Goal: Submit feedback/report problem: Submit feedback/report problem

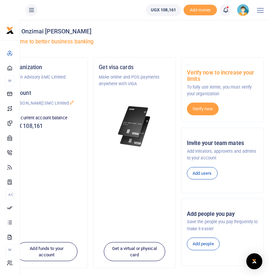
scroll to position [1, 0]
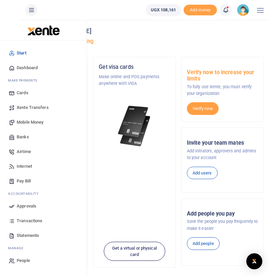
click at [32, 223] on span "Transactions" at bounding box center [30, 220] width 26 height 7
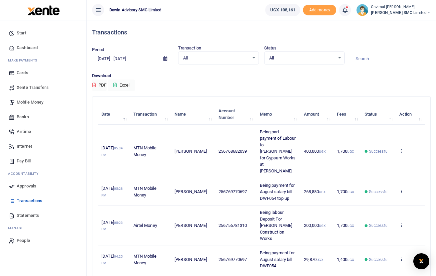
click at [166, 60] on icon at bounding box center [165, 58] width 4 height 4
click at [115, 150] on td "4th Sep 2025 05:34 PM" at bounding box center [114, 150] width 32 height 53
click at [166, 60] on icon at bounding box center [165, 58] width 4 height 4
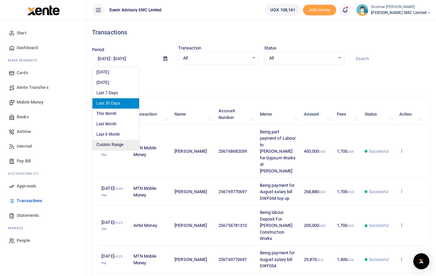
click at [115, 143] on li "Custom Range" at bounding box center [115, 144] width 47 height 10
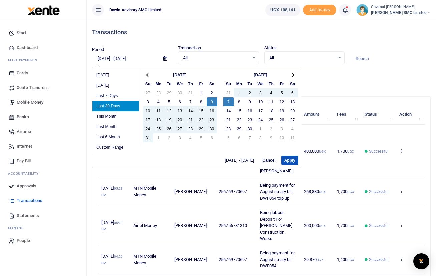
click at [147, 79] on th "Su" at bounding box center [148, 83] width 11 height 9
click at [160, 71] on th "Aug 2025" at bounding box center [179, 74] width 53 height 9
click at [149, 73] on th at bounding box center [148, 74] width 11 height 9
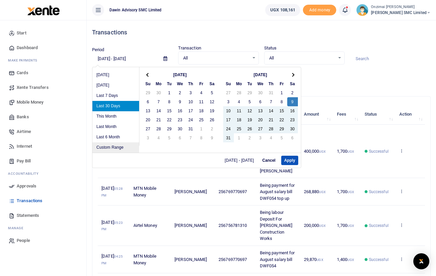
click at [110, 145] on li "Custom Range" at bounding box center [115, 147] width 47 height 10
click at [147, 74] on span at bounding box center [148, 75] width 4 height 4
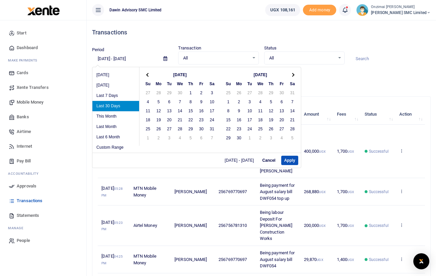
click at [147, 74] on span at bounding box center [148, 75] width 4 height 4
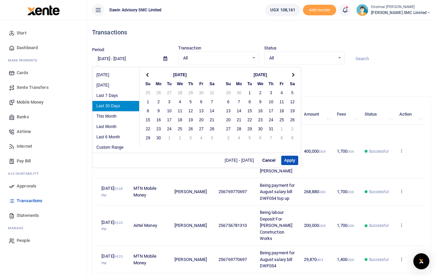
click at [147, 74] on span at bounding box center [148, 75] width 4 height 4
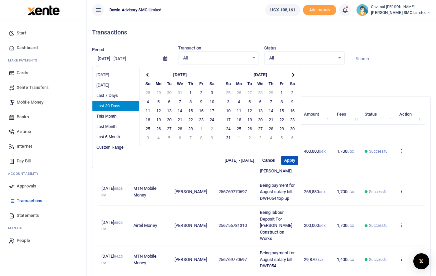
click at [147, 74] on span at bounding box center [148, 75] width 4 height 4
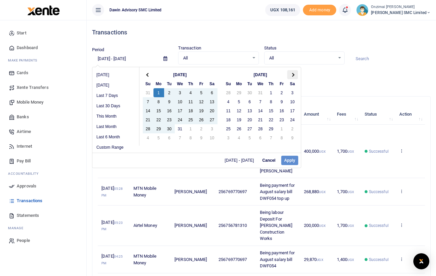
click at [274, 77] on th at bounding box center [292, 74] width 11 height 9
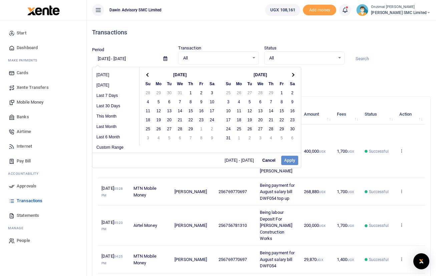
click at [274, 77] on th at bounding box center [292, 74] width 11 height 9
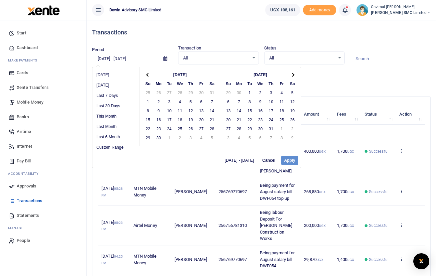
click at [274, 77] on th at bounding box center [292, 74] width 11 height 9
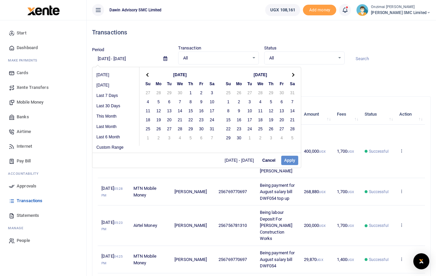
click at [274, 77] on th at bounding box center [292, 74] width 11 height 9
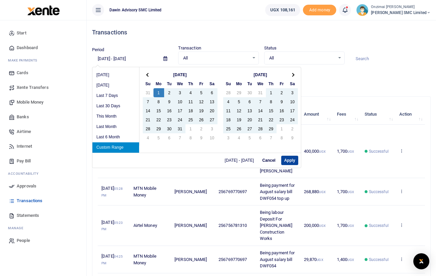
click at [274, 162] on button "Apply" at bounding box center [289, 159] width 17 height 9
type input "01/01/2024 - 09/07/2025"
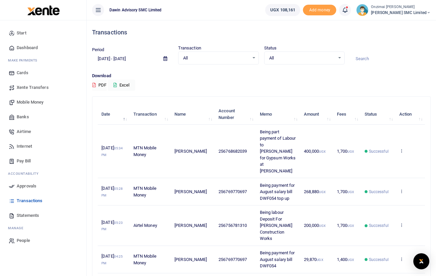
click at [96, 83] on button "PDF" at bounding box center [99, 84] width 15 height 11
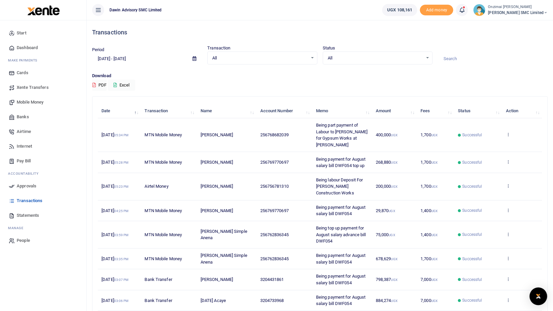
click at [274, 276] on img "Open Intercom Messenger" at bounding box center [538, 296] width 9 height 8
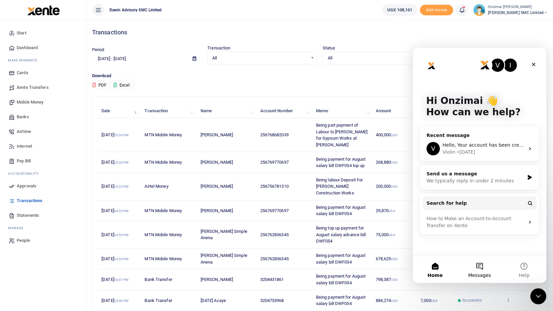
click at [274, 269] on button "Messages" at bounding box center [479, 269] width 44 height 27
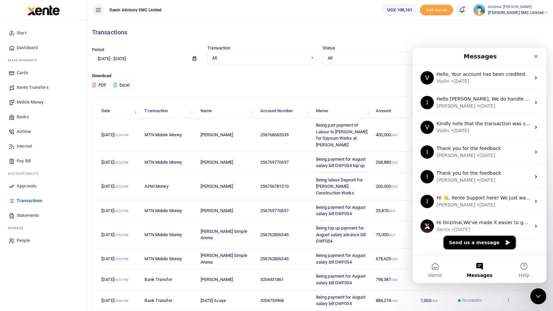
click at [274, 242] on button "Send us a message" at bounding box center [479, 242] width 72 height 13
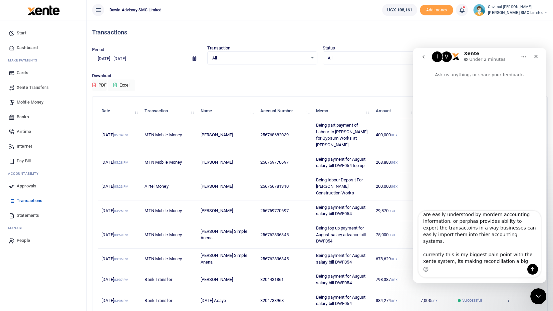
scroll to position [51, 0]
type textarea "hello, we are having challenges exporting statements generated on xente into ou…"
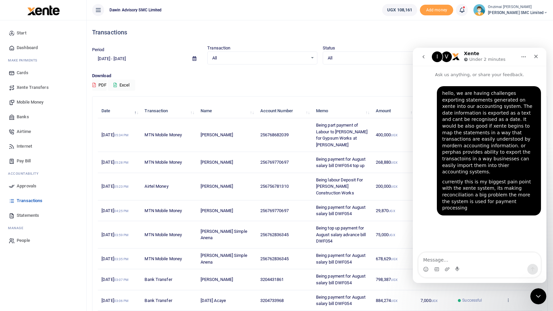
scroll to position [0, 0]
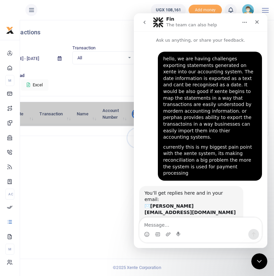
scroll to position [26, 0]
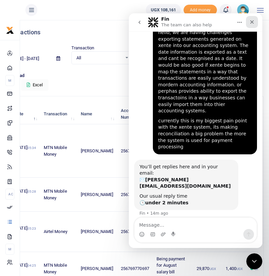
click at [251, 22] on icon "Close" at bounding box center [251, 21] width 5 height 5
